Goal: Obtain resource: Download file/media

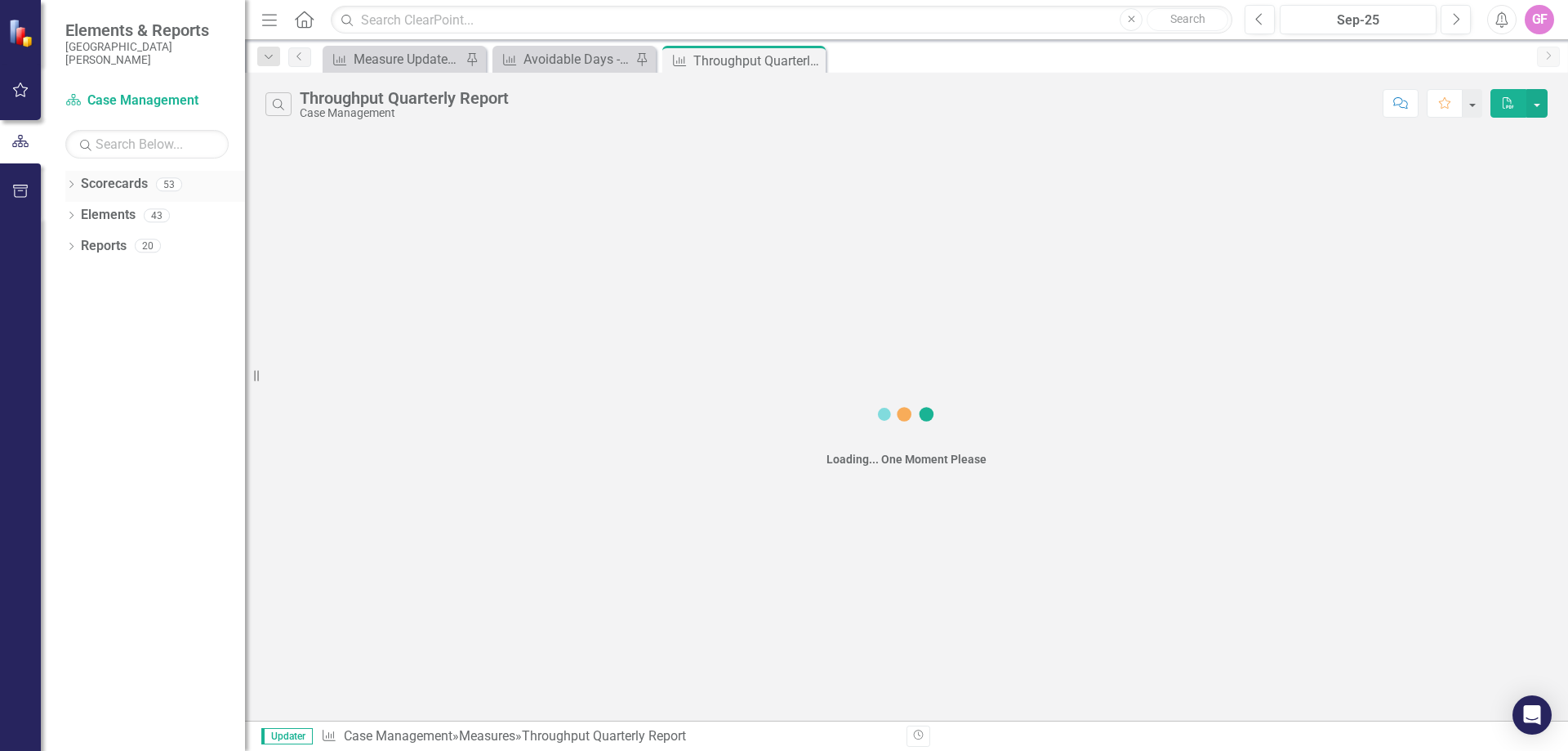
click at [73, 183] on icon "Dropdown" at bounding box center [71, 186] width 12 height 9
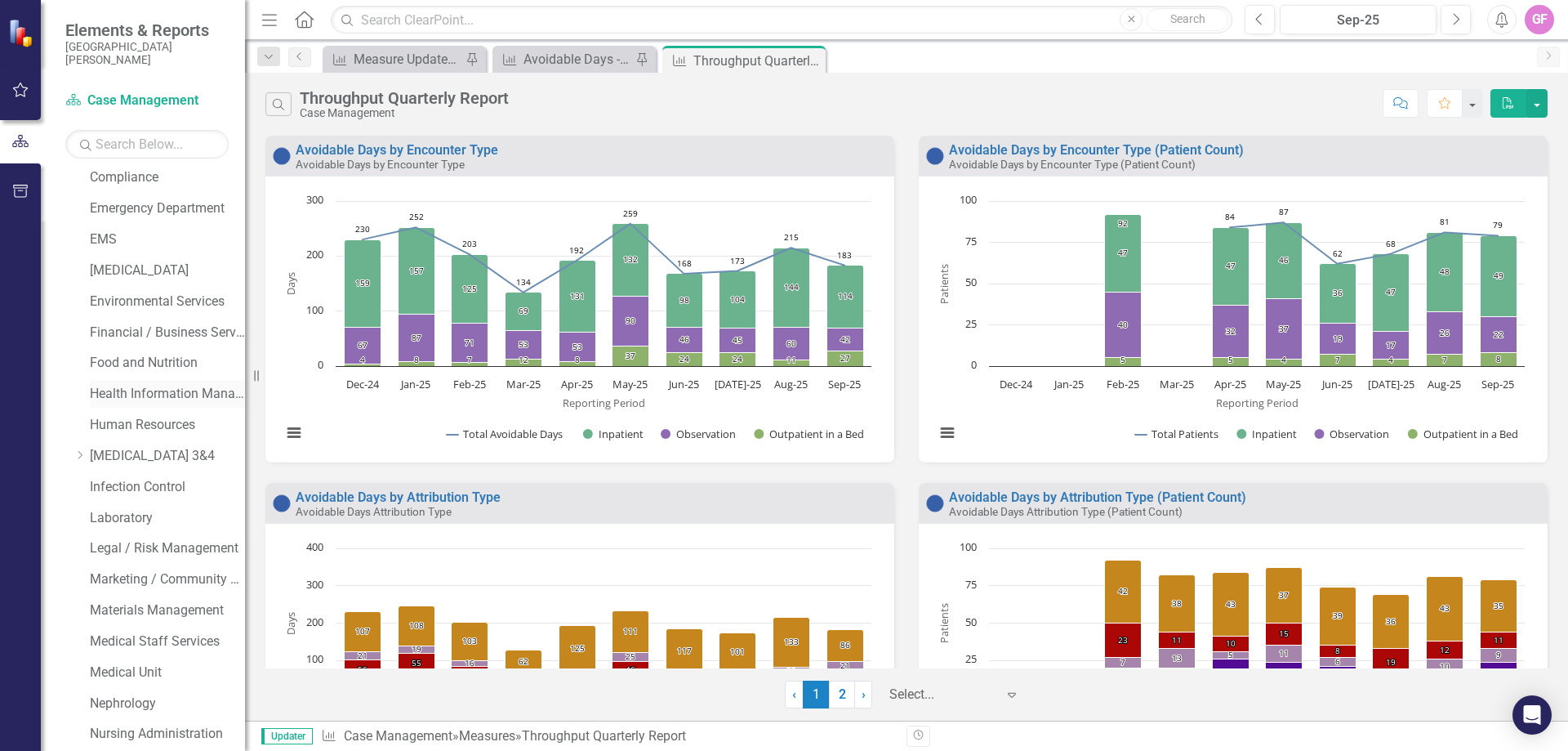
scroll to position [164, 0]
click at [137, 306] on link "Case Management" at bounding box center [166, 299] width 155 height 19
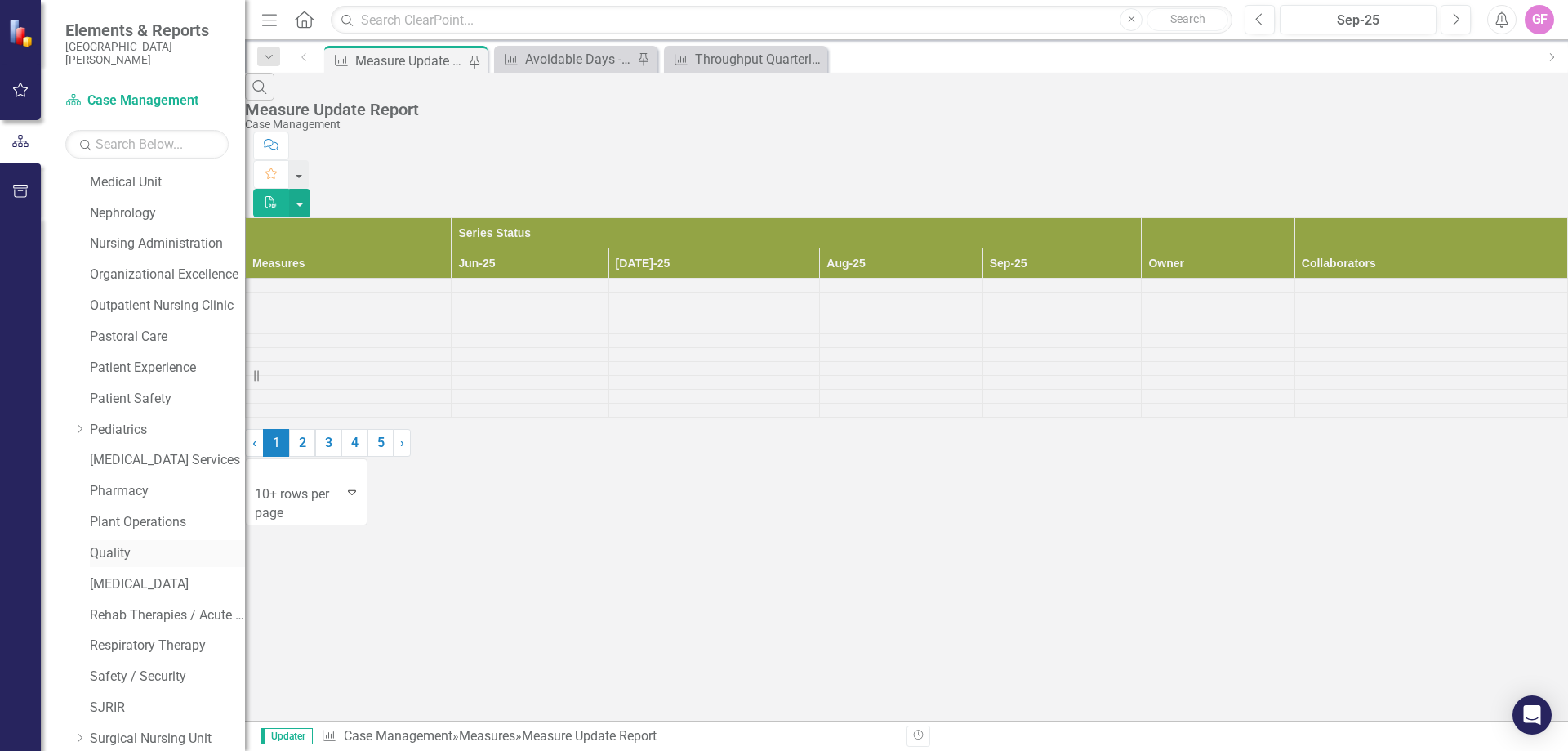
scroll to position [996, 0]
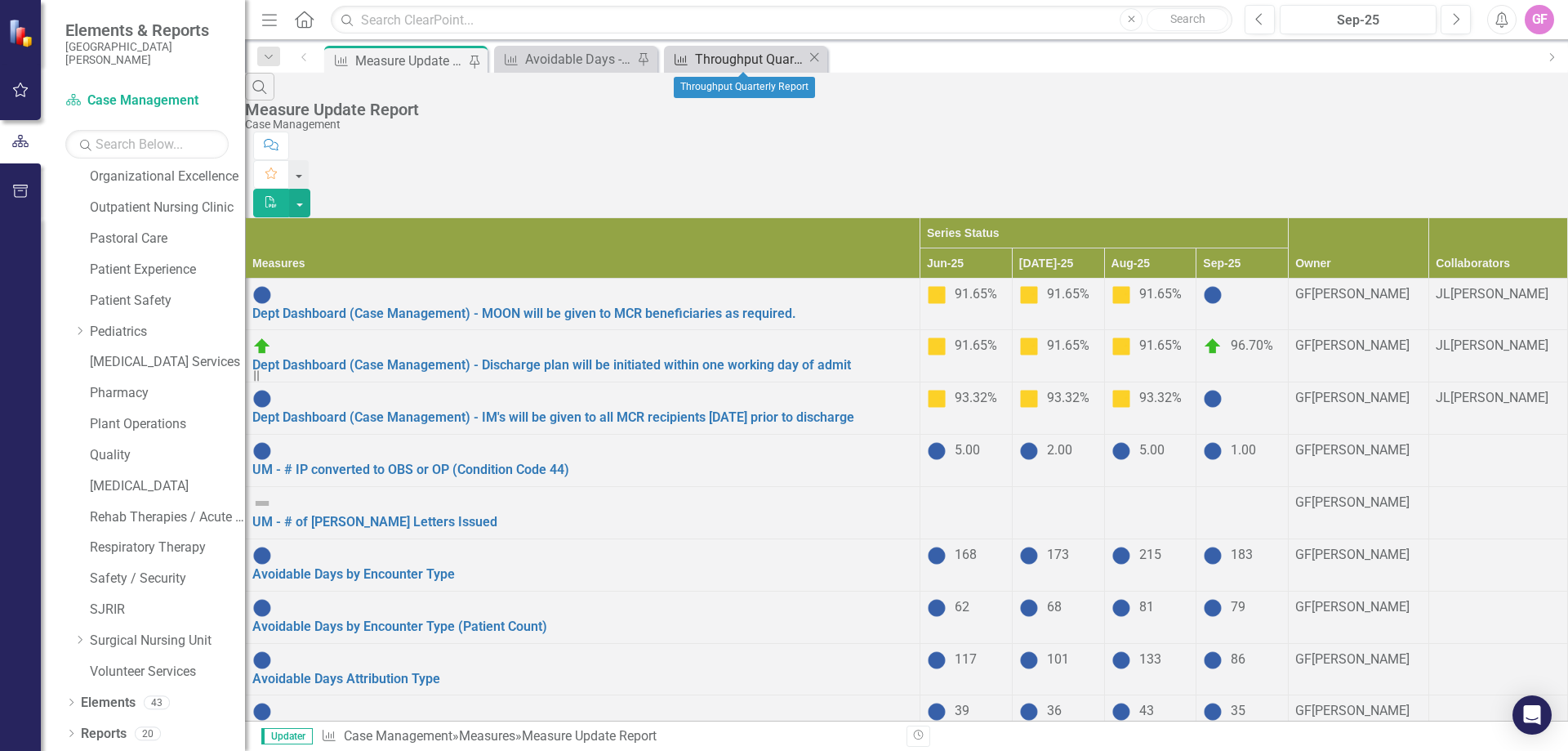
click at [718, 50] on div "Throughput Quarterly Report" at bounding box center [751, 59] width 112 height 21
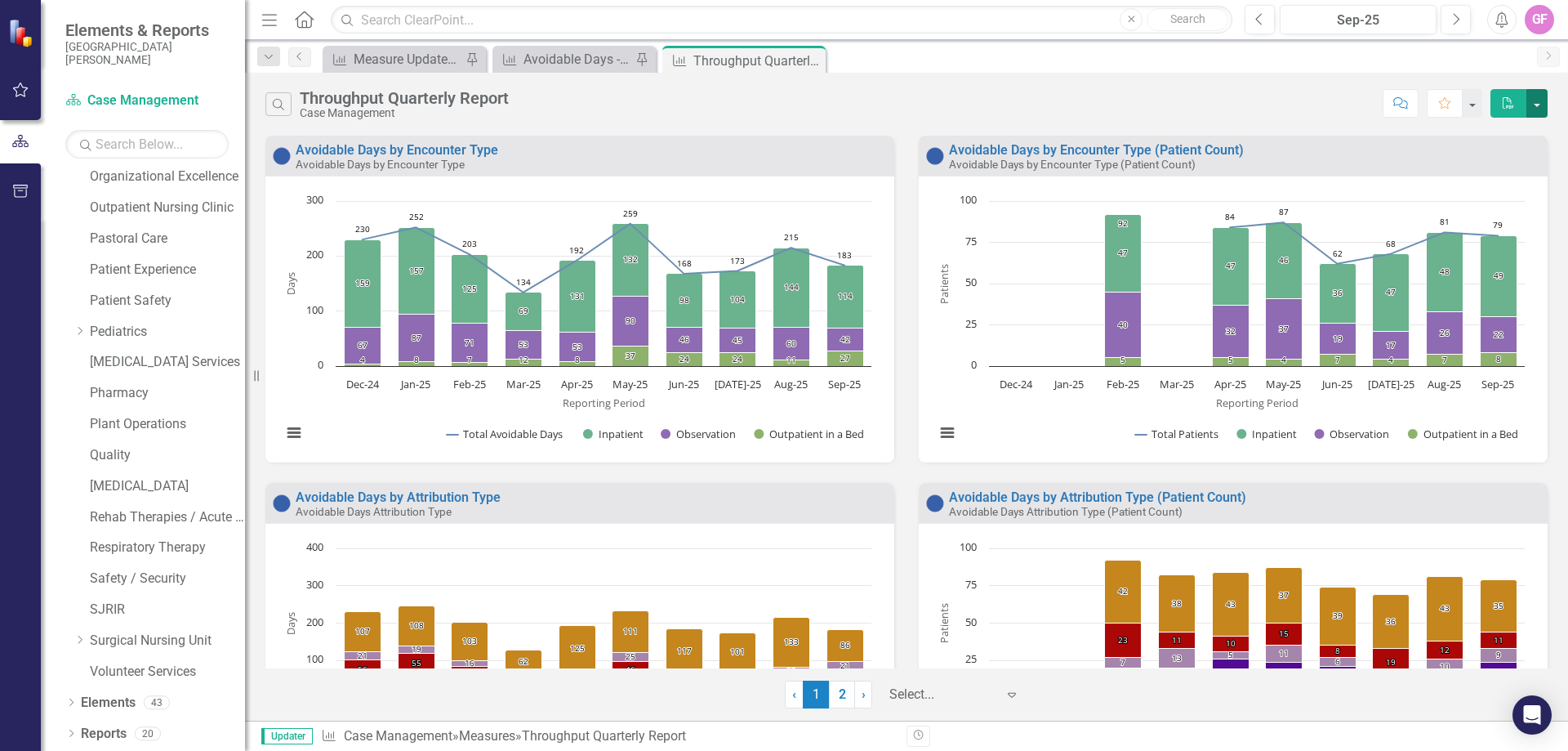
click at [1545, 101] on button "button" at bounding box center [1538, 103] width 21 height 29
click at [1464, 167] on link "PowerPoint Export to PowerPoint" at bounding box center [1466, 164] width 160 height 30
click at [1499, 18] on icon "Alerts" at bounding box center [1501, 20] width 17 height 16
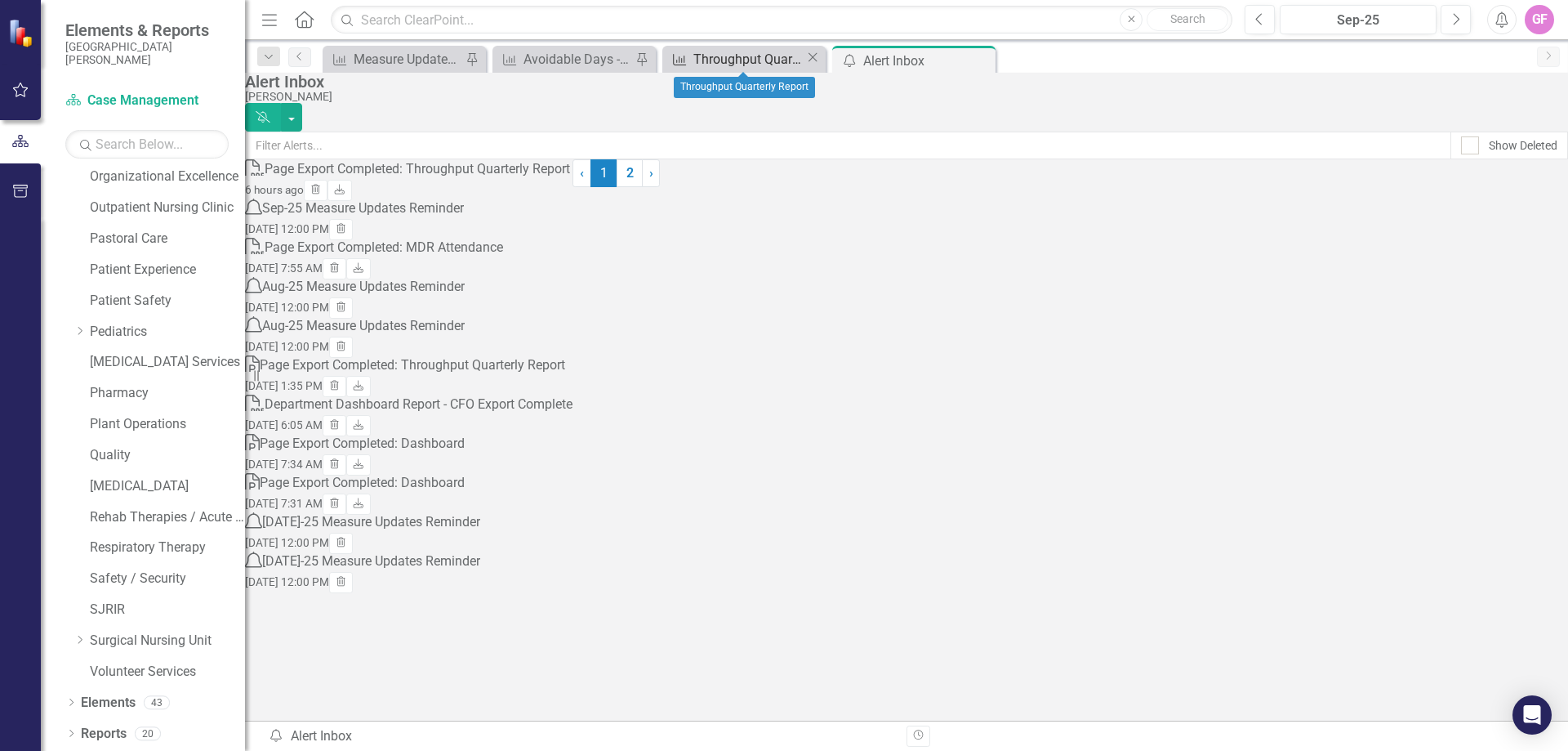
click at [734, 58] on div "Throughput Quarterly Report" at bounding box center [749, 59] width 112 height 21
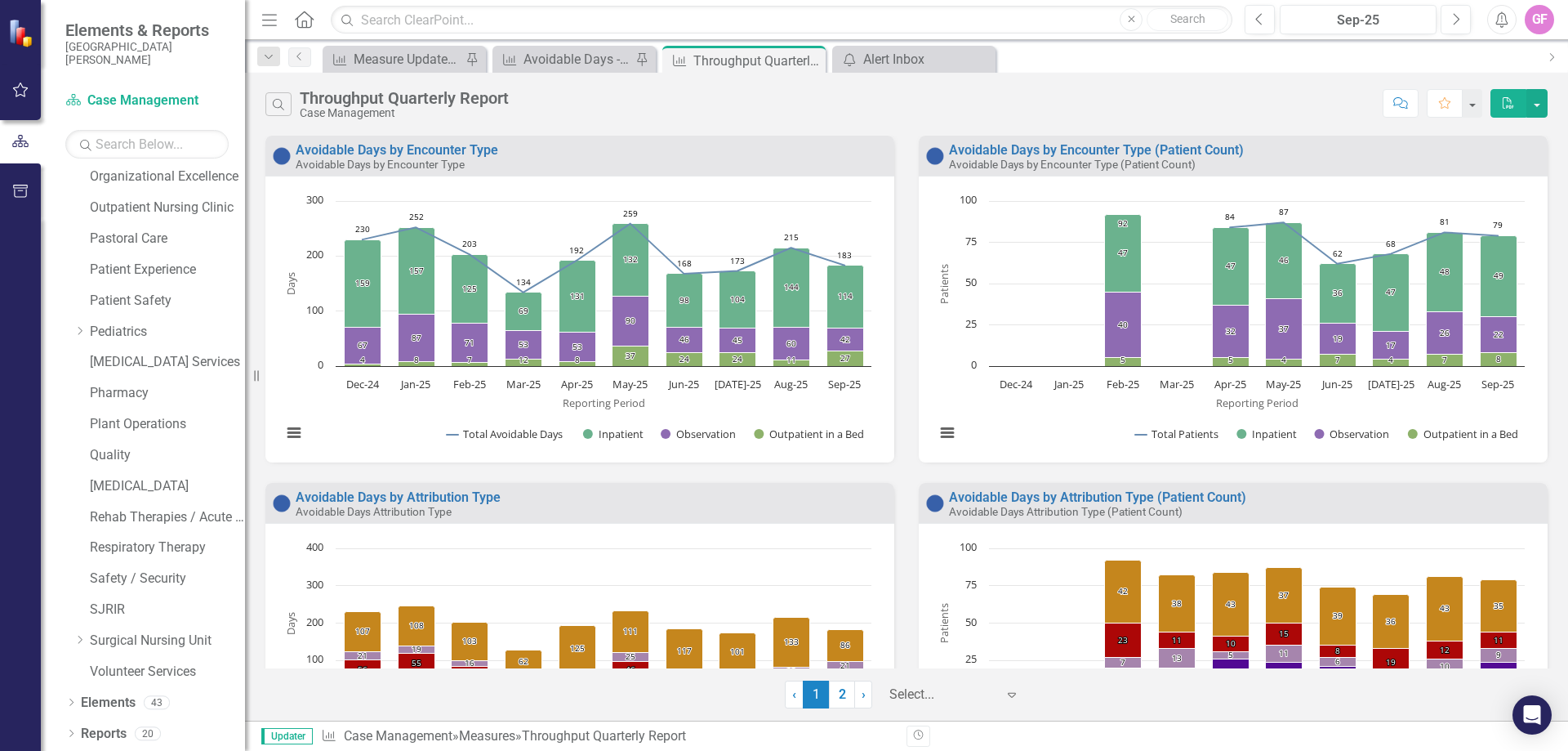
click at [1256, 84] on div "Search Throughput Quarterly Report Case Management Comment Favorite PDF Avoidab…" at bounding box center [907, 397] width 1323 height 648
click at [1533, 107] on button "button" at bounding box center [1538, 103] width 21 height 29
click at [1219, 107] on div "Search Throughput Quarterly Report Case Management Comment Favorite PDF" at bounding box center [907, 104] width 1283 height 30
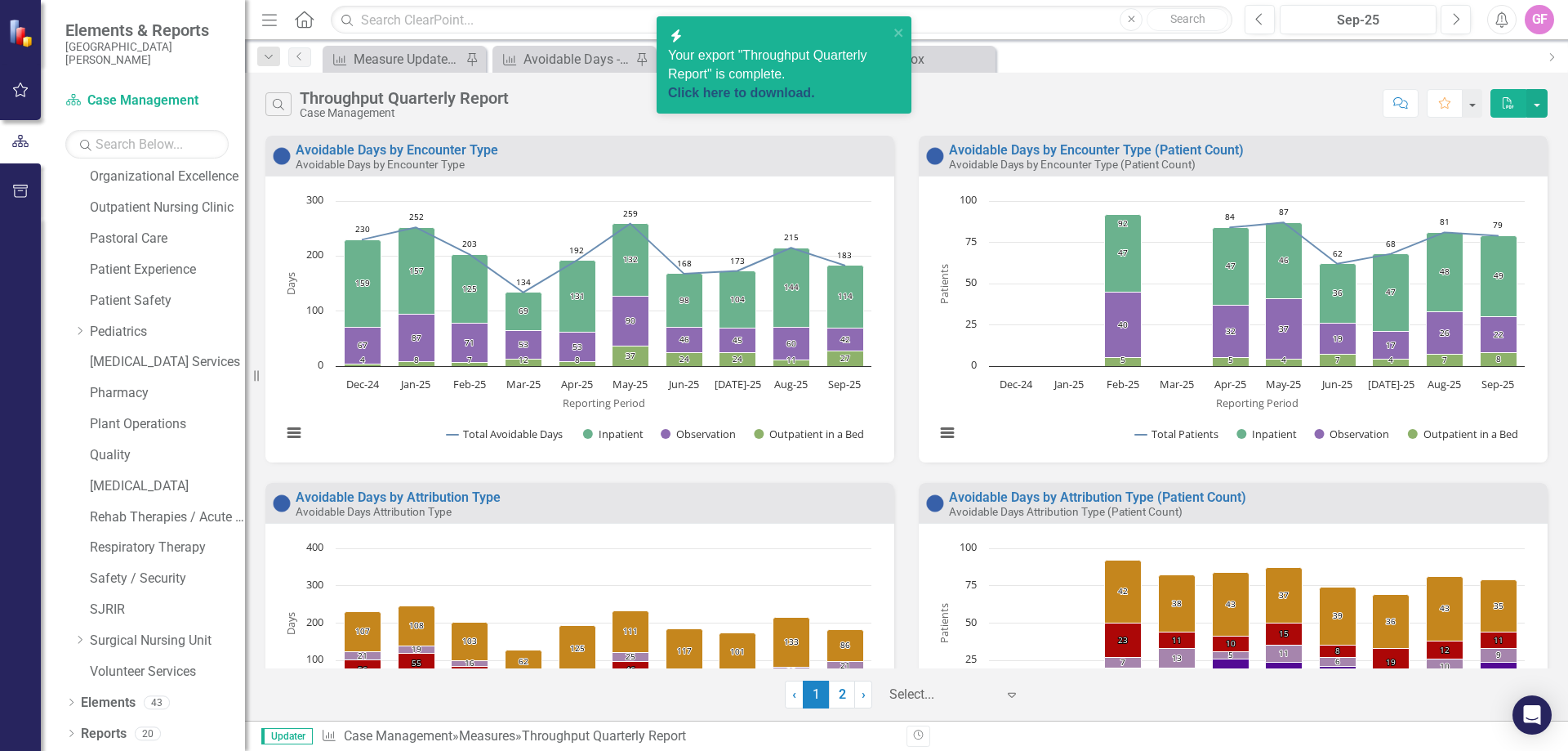
click at [809, 86] on link "Click here to download." at bounding box center [741, 93] width 147 height 14
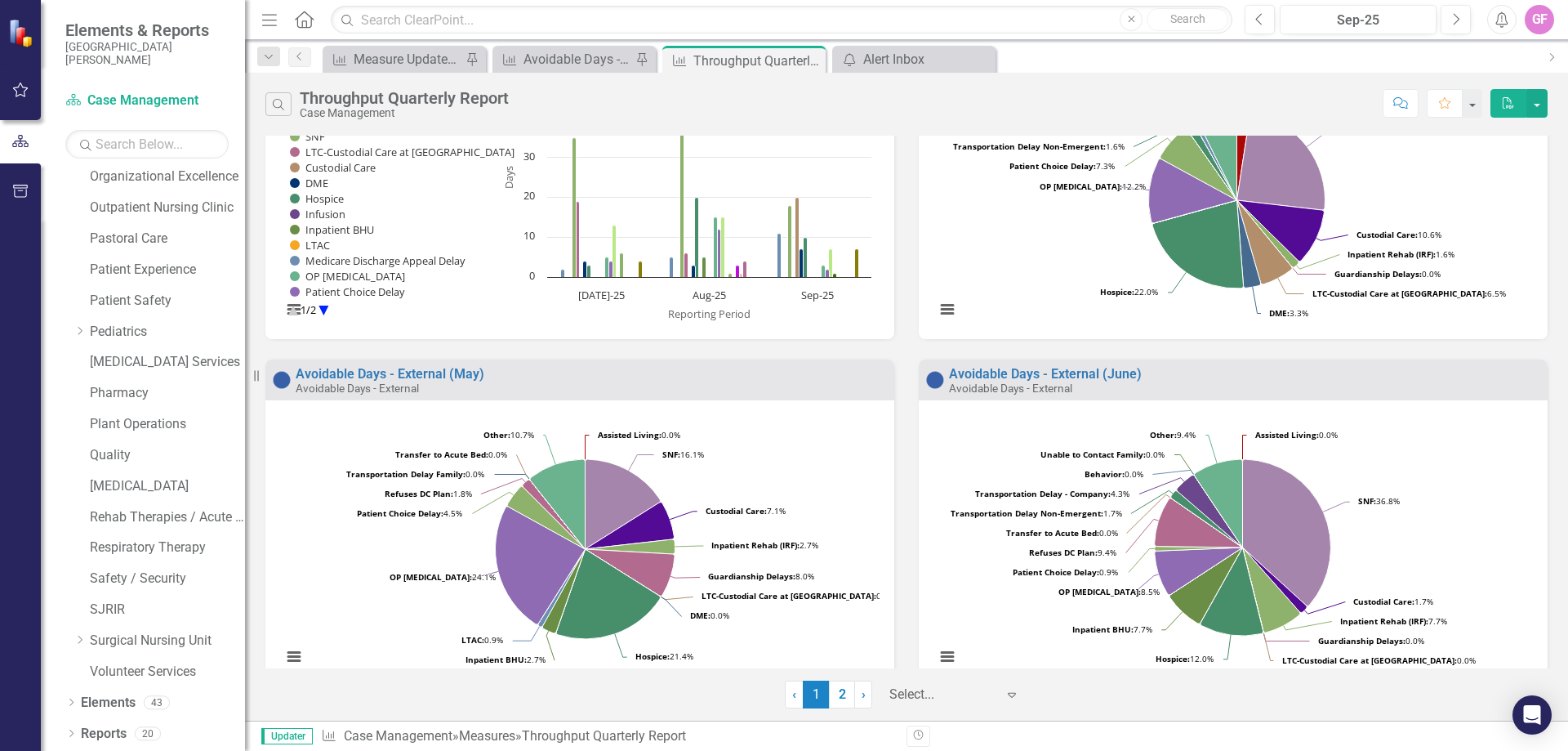
scroll to position [899, 0]
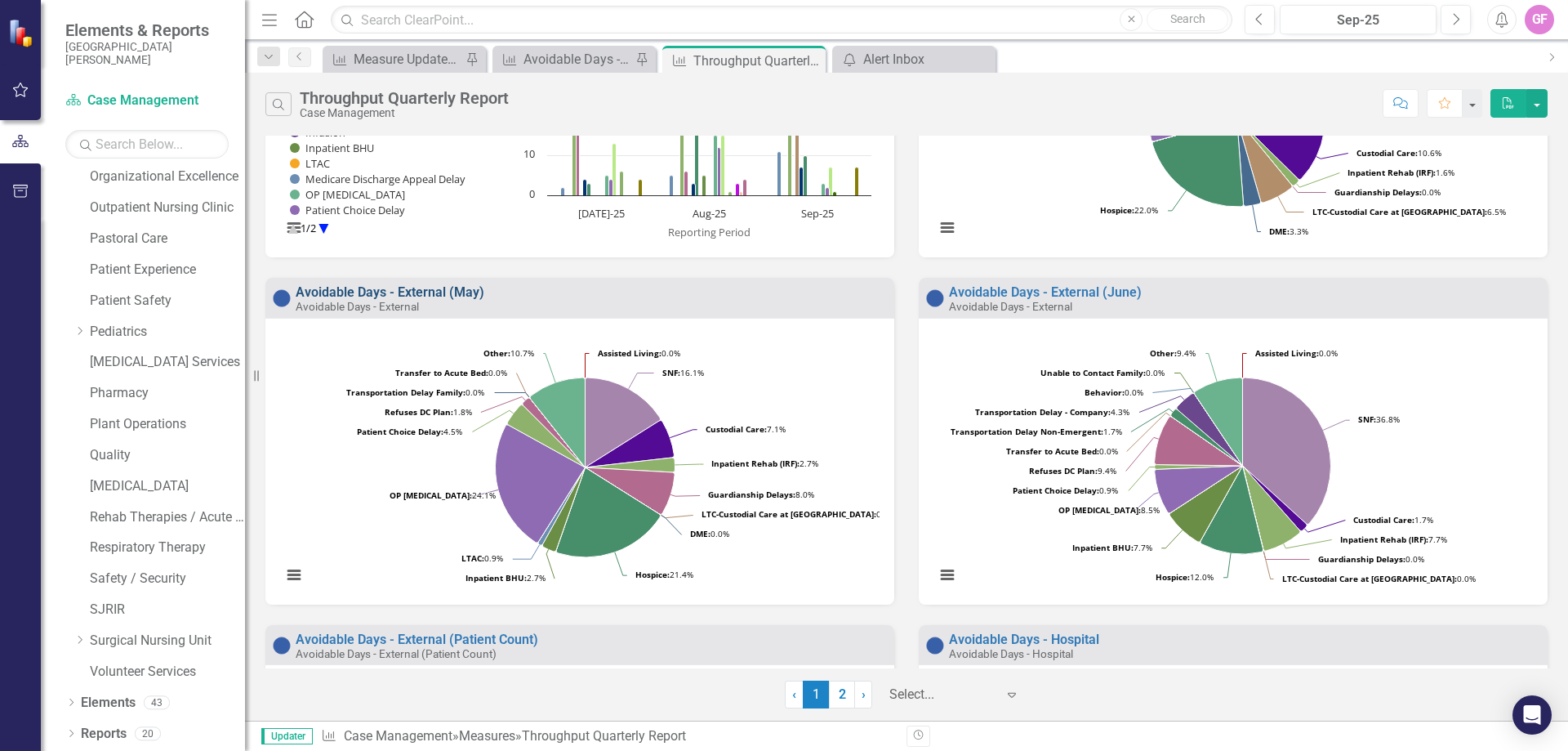
click at [462, 290] on link "Avoidable Days - External (May)" at bounding box center [389, 292] width 189 height 15
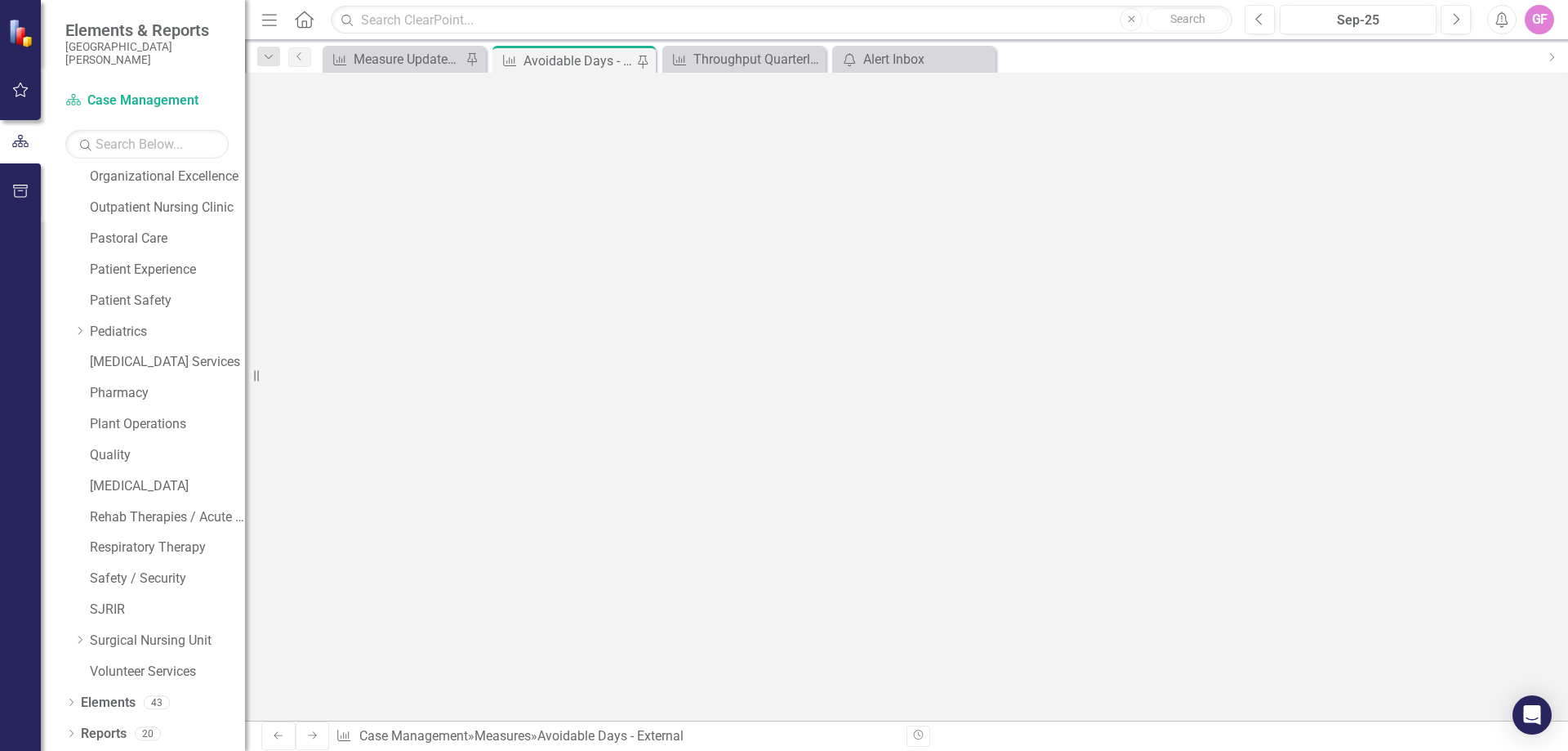
scroll to position [327, 0]
